Goal: Information Seeking & Learning: Learn about a topic

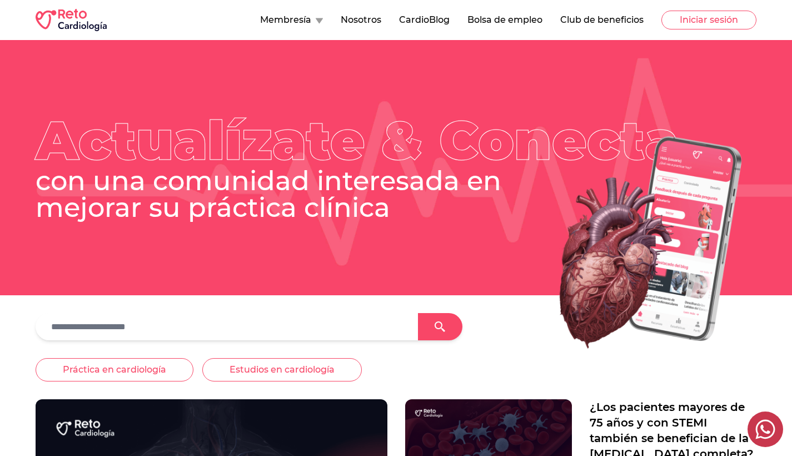
click at [421, 19] on button "CardioBlog" at bounding box center [424, 19] width 51 height 13
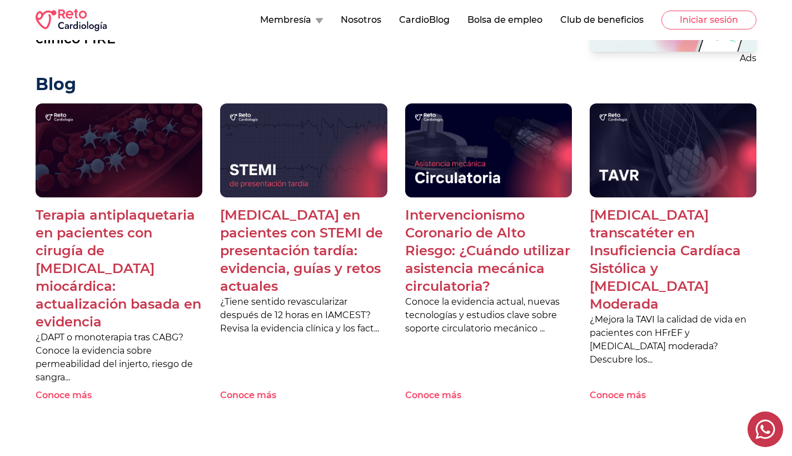
scroll to position [594, 0]
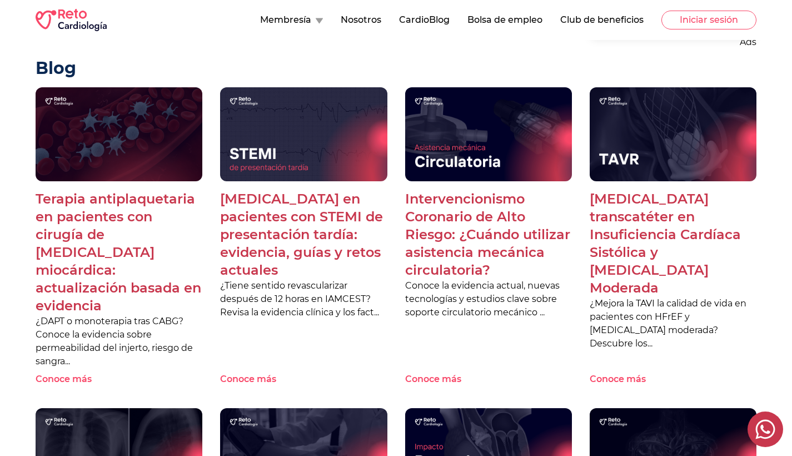
click at [464, 196] on p "Intervencionismo Coronario de Alto Riesgo: ¿Cuándo utilizar asistencia mecánica…" at bounding box center [488, 234] width 167 height 89
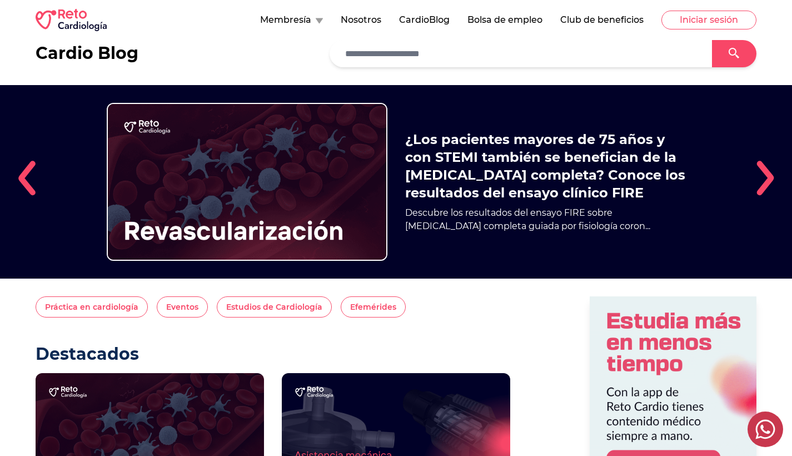
click at [447, 57] on input "text" at bounding box center [521, 53] width 365 height 18
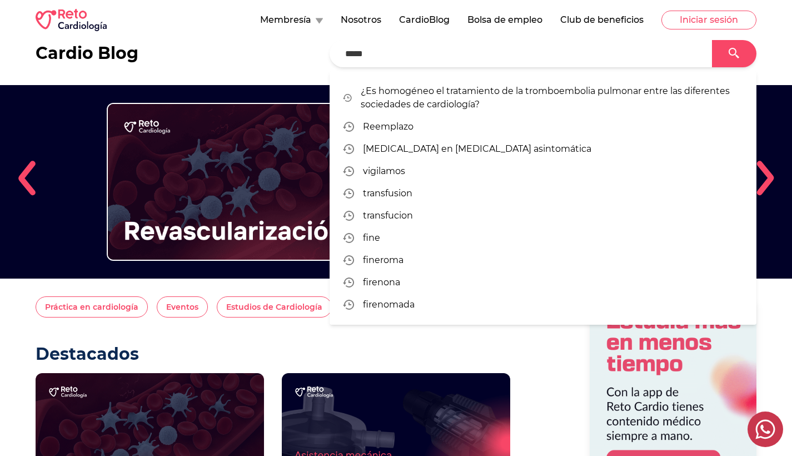
type input "*****"
click at [741, 55] on div at bounding box center [734, 53] width 44 height 27
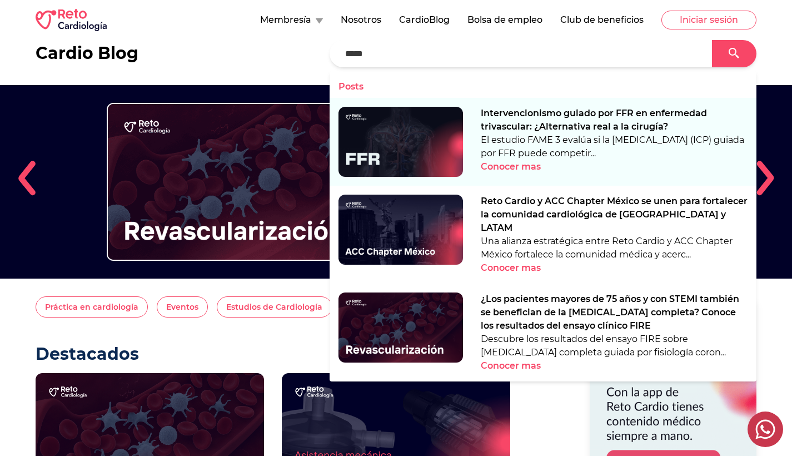
click at [624, 116] on p "Intervencionismo guiado por FFR en enfermedad trivascular: ¿Alternativa real a …" at bounding box center [614, 120] width 267 height 27
